Goal: Task Accomplishment & Management: Manage account settings

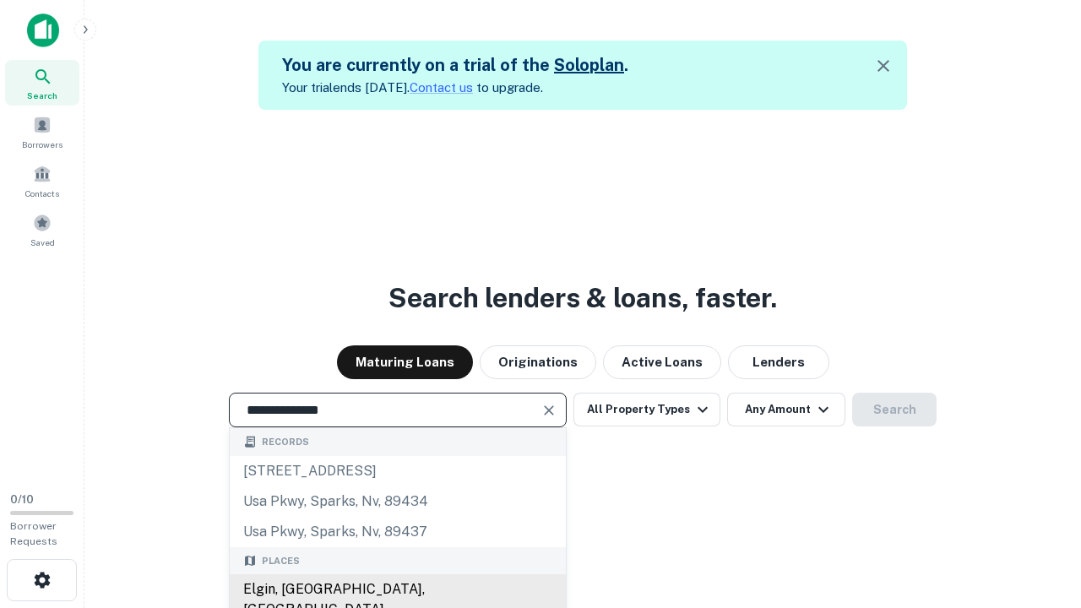
click at [397, 589] on div "Elgin, [GEOGRAPHIC_DATA], [GEOGRAPHIC_DATA]" at bounding box center [398, 599] width 336 height 51
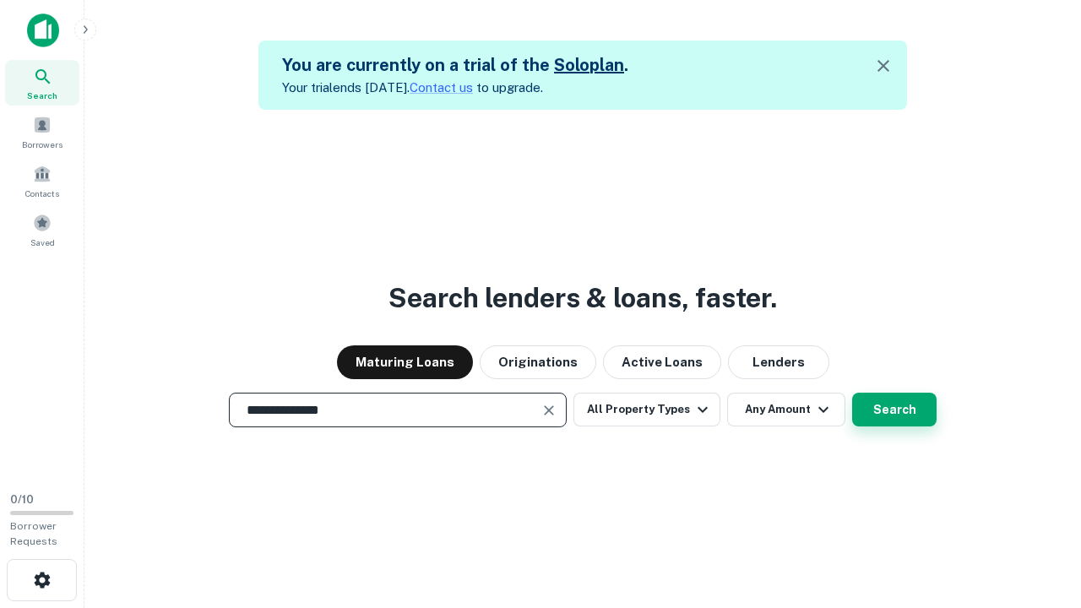
type input "**********"
click at [852, 393] on button "Search" at bounding box center [894, 410] width 84 height 34
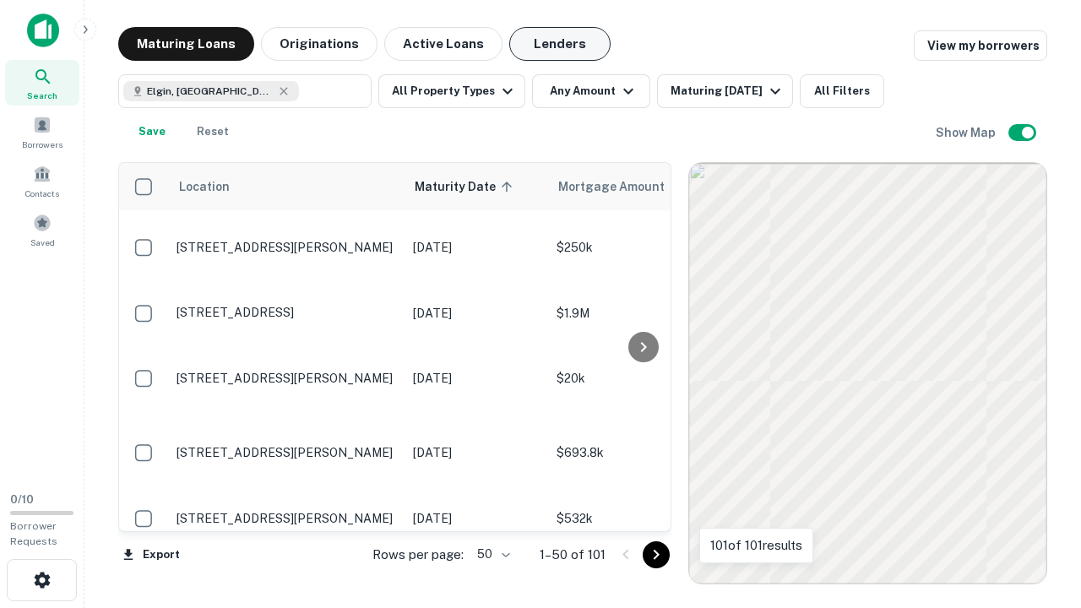
click at [560, 44] on button "Lenders" at bounding box center [559, 44] width 101 height 34
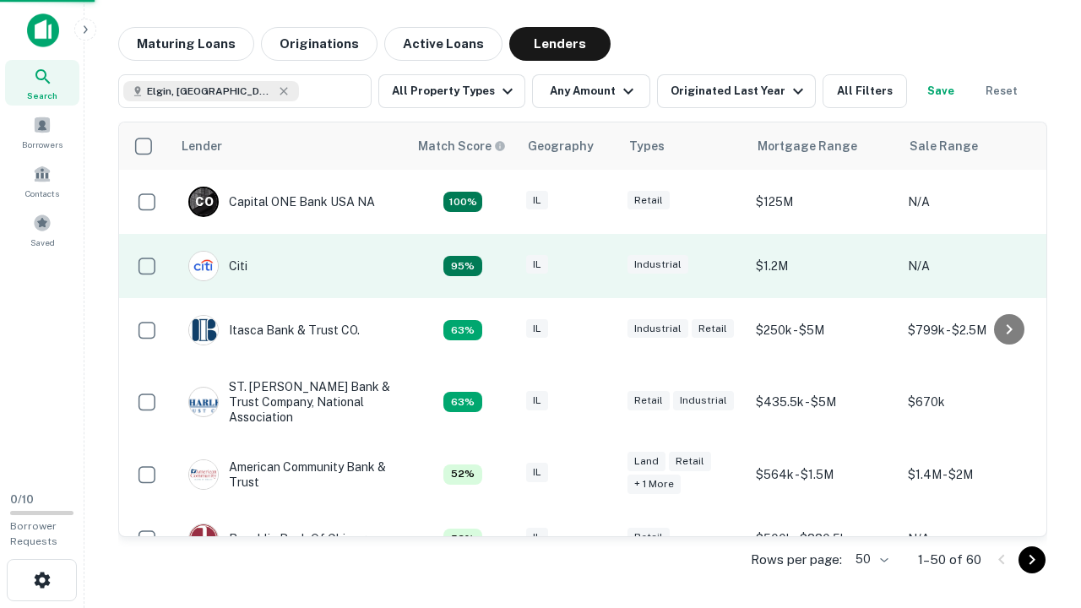
click at [599, 266] on div "IL" at bounding box center [568, 266] width 84 height 23
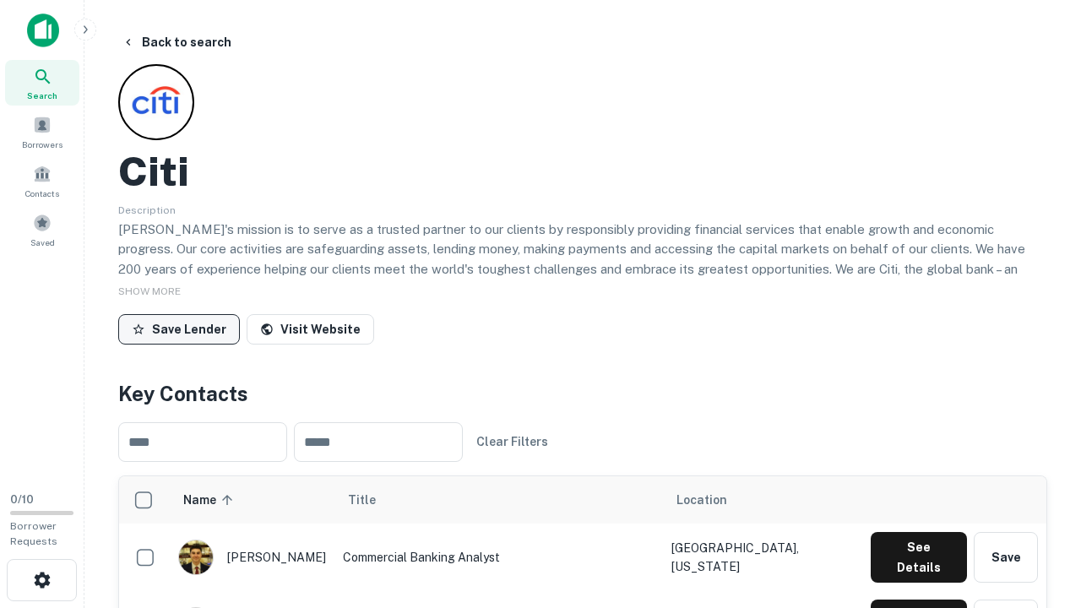
click at [179, 328] on button "Save Lender" at bounding box center [179, 329] width 122 height 30
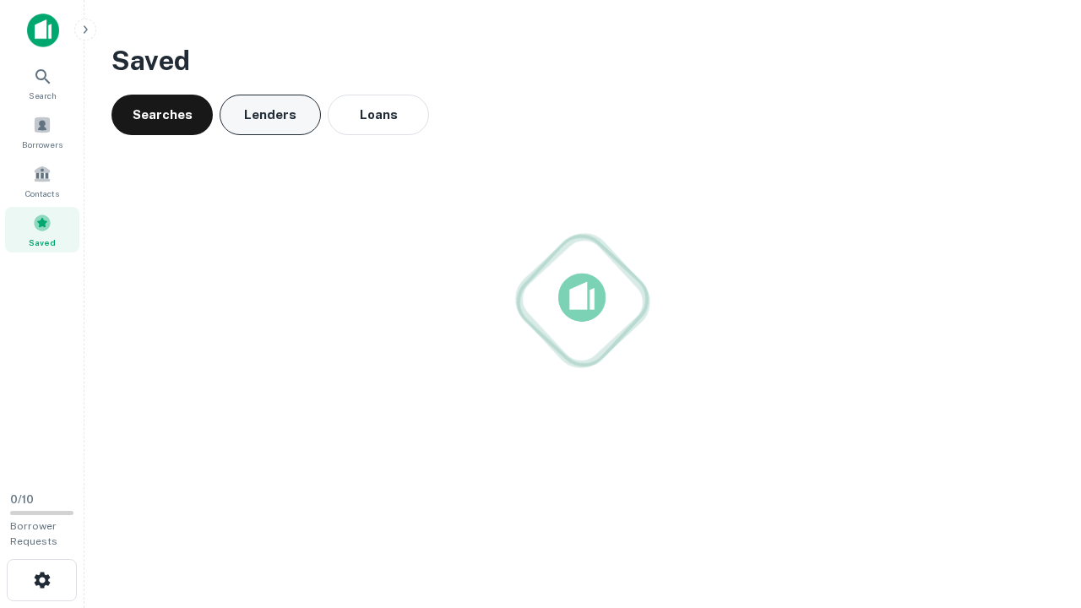
click at [270, 115] on button "Lenders" at bounding box center [270, 115] width 101 height 41
